Goal: Task Accomplishment & Management: Complete application form

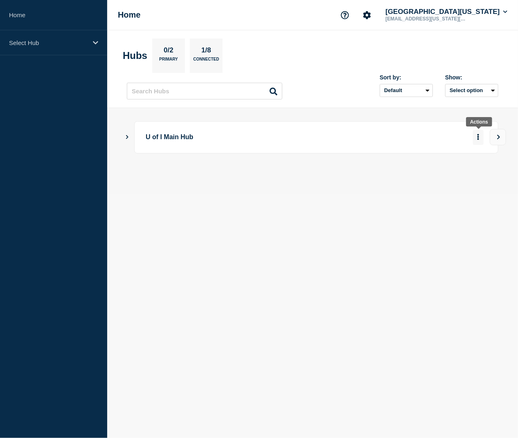
click at [480, 139] on button "More actions" at bounding box center [478, 137] width 11 height 15
click at [493, 136] on button "View" at bounding box center [498, 137] width 16 height 16
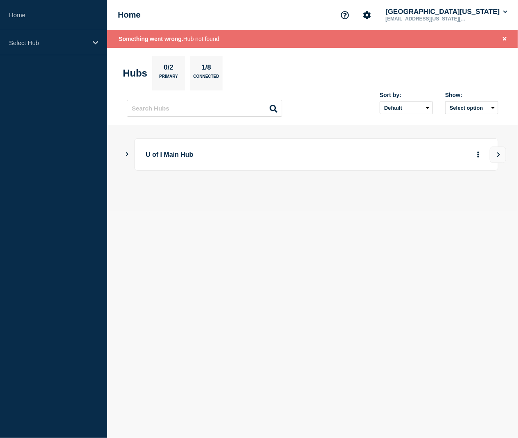
click at [124, 156] on main "U of I Main Hub" at bounding box center [312, 168] width 411 height 86
click at [129, 155] on icon "Show Connected Hubs" at bounding box center [126, 154] width 5 height 4
click at [479, 198] on icon "More actions" at bounding box center [479, 195] width 2 height 6
click at [474, 235] on button "Create maintenance" at bounding box center [472, 233] width 55 height 7
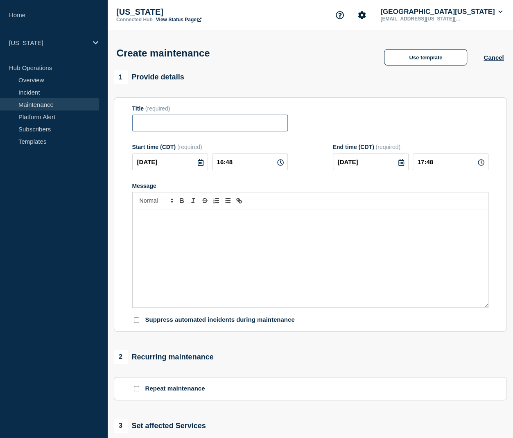
click at [219, 129] on input "Title" at bounding box center [210, 123] width 156 height 17
paste input "Moodle Scheduled Maintenance"
type input "Moodle Scheduled Maintenance"
click at [221, 221] on p "Message" at bounding box center [310, 217] width 343 height 7
click at [265, 272] on div "Message" at bounding box center [310, 258] width 355 height 98
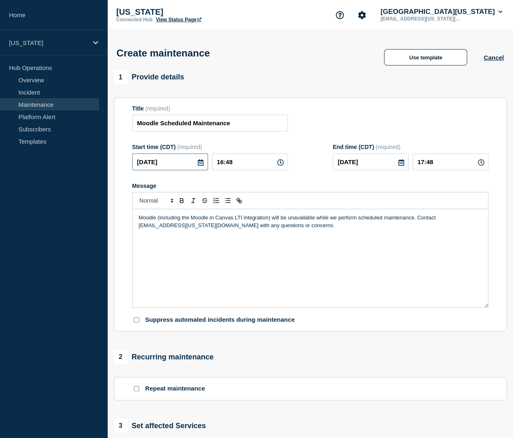
click at [165, 166] on input "2025-10-10" at bounding box center [170, 161] width 76 height 17
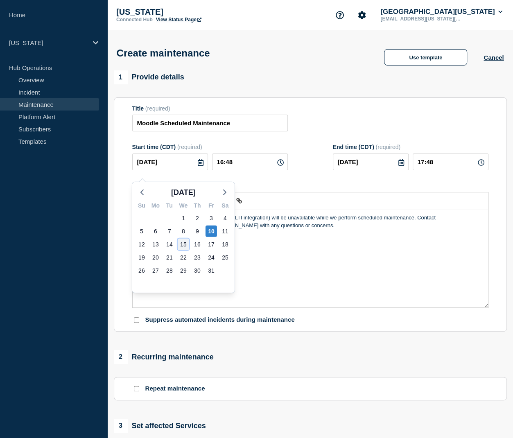
click at [184, 241] on div "15" at bounding box center [183, 244] width 11 height 11
type input "2025-10-15"
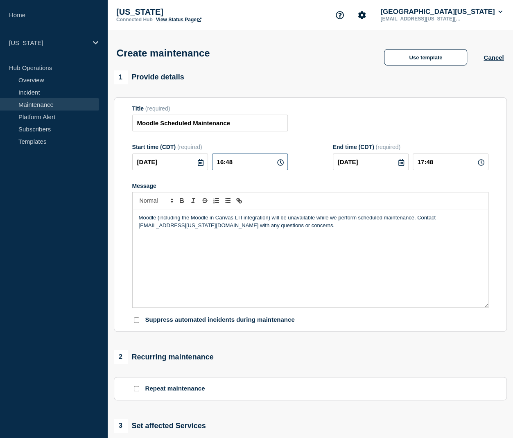
click at [222, 168] on input "16:48" at bounding box center [250, 161] width 76 height 17
type input "05:48"
type input "06:48"
type input "05:00"
click at [424, 167] on input "06:00" at bounding box center [451, 161] width 76 height 17
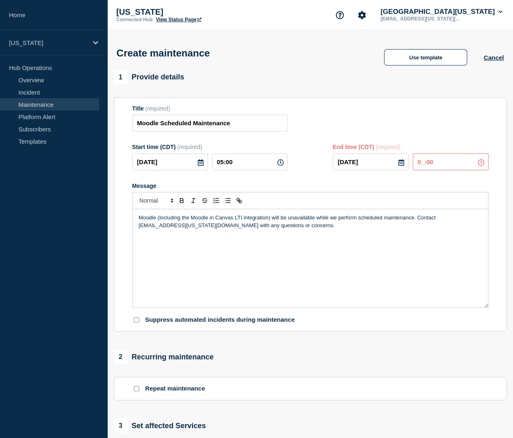
type input "08:00"
click at [262, 228] on p "Moodle (including the Moodle in Canvas LTI integration) will be unavailable whi…" at bounding box center [310, 221] width 343 height 15
click at [280, 239] on div "Moodle (including the Moodle in Canvas LTI integration) will be unavailable whi…" at bounding box center [310, 258] width 355 height 98
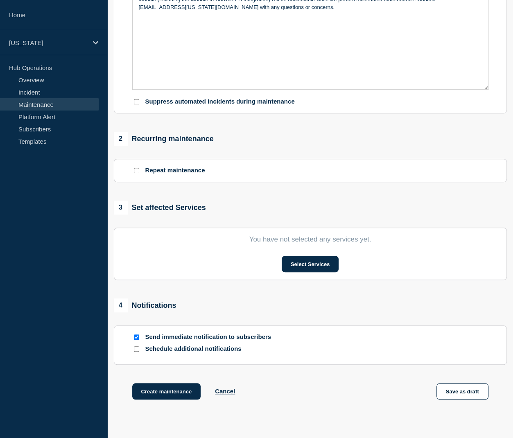
scroll to position [257, 0]
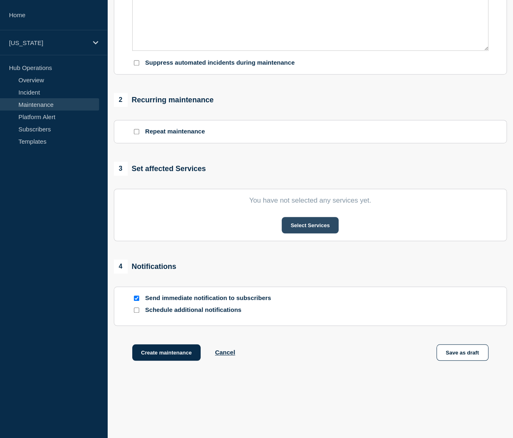
click at [303, 230] on button "Select Services" at bounding box center [310, 225] width 57 height 16
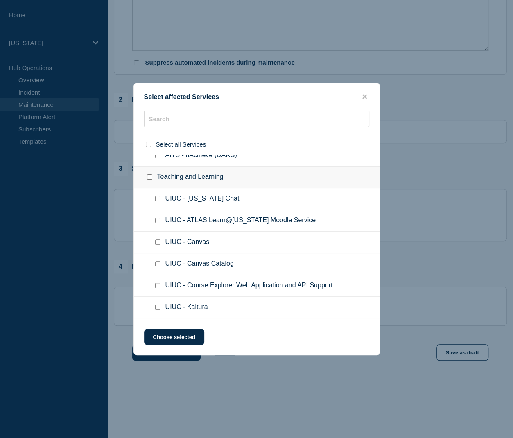
scroll to position [2286, 0]
click at [171, 225] on span "UIUC - ATLAS Learn@Illinois Moodle Service" at bounding box center [240, 221] width 150 height 8
click at [158, 223] on input "UIUC - ATLAS Learn@Illinois Moodle Service checkbox" at bounding box center [157, 220] width 5 height 5
checkbox input "true"
click at [181, 339] on button "Choose selected" at bounding box center [174, 337] width 60 height 16
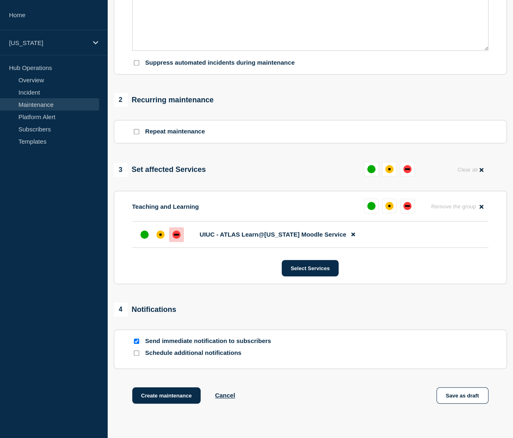
click at [176, 239] on div "down" at bounding box center [176, 234] width 8 height 8
click at [309, 276] on button "Select Services" at bounding box center [310, 268] width 57 height 16
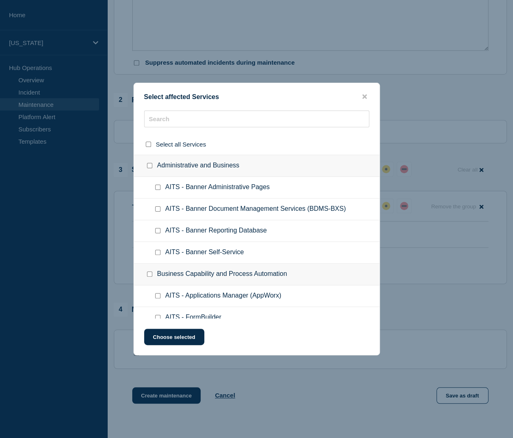
click at [365, 98] on button "close button" at bounding box center [364, 97] width 9 height 8
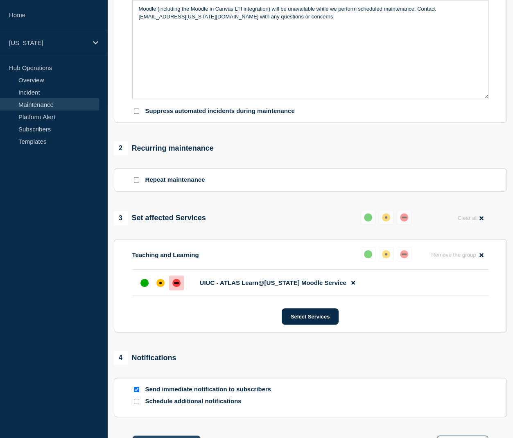
scroll to position [332, 0]
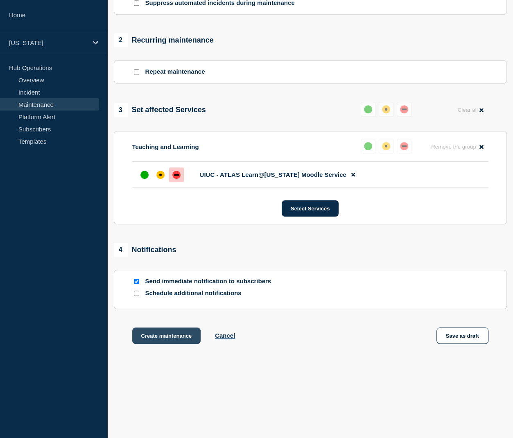
click at [163, 332] on button "Create maintenance" at bounding box center [166, 335] width 69 height 16
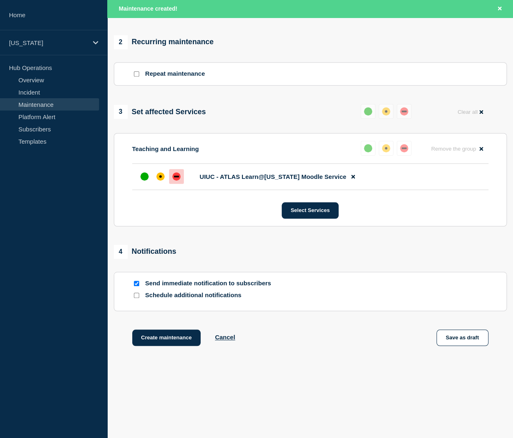
scroll to position [350, 0]
